Goal: Navigation & Orientation: Understand site structure

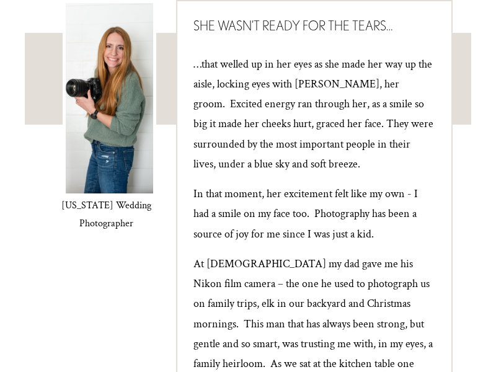
scroll to position [345, 0]
